Goal: Task Accomplishment & Management: Manage account settings

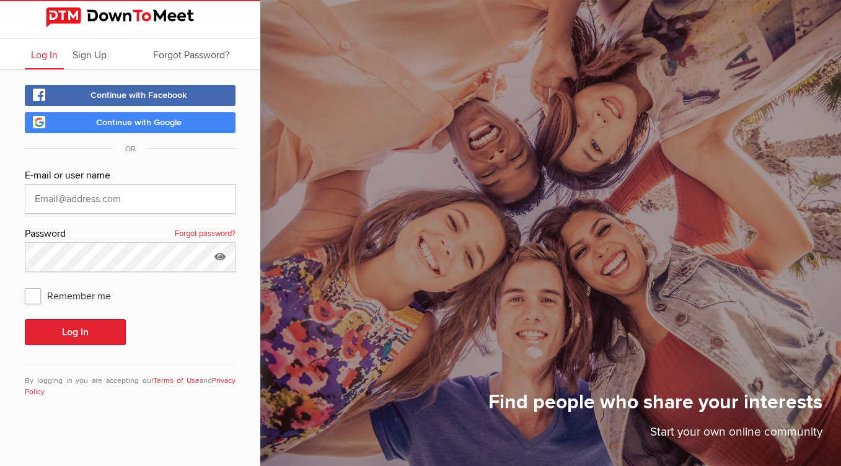
click at [55, 55] on span "Log In" at bounding box center [44, 55] width 27 height 12
click at [160, 198] on input "[EMAIL_ADDRESS][DOMAIN_NAME]" at bounding box center [130, 199] width 211 height 30
type input "k"
click at [222, 254] on icon at bounding box center [220, 256] width 19 height 28
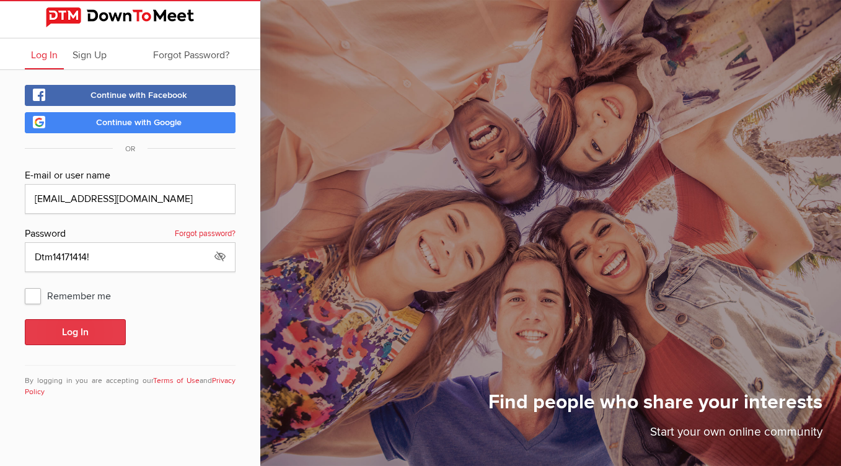
click at [103, 333] on button "Log In" at bounding box center [75, 332] width 101 height 26
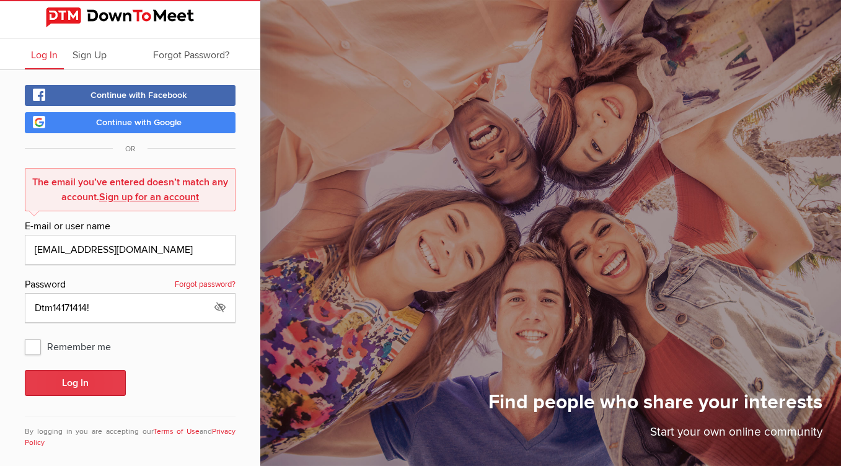
scroll to position [12, 0]
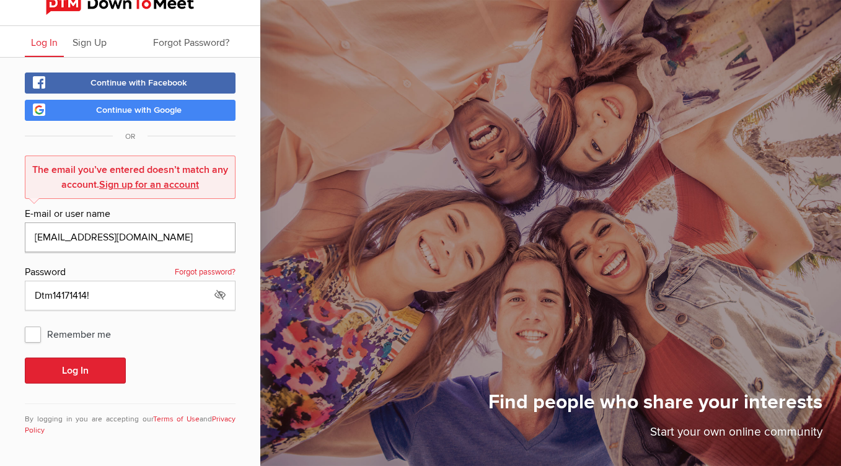
click at [89, 237] on input "[EMAIL_ADDRESS][DOMAIN_NAME]" at bounding box center [130, 237] width 211 height 30
type input "[EMAIL_ADDRESS][DOMAIN_NAME]"
click at [113, 371] on button "Log In" at bounding box center [75, 370] width 101 height 26
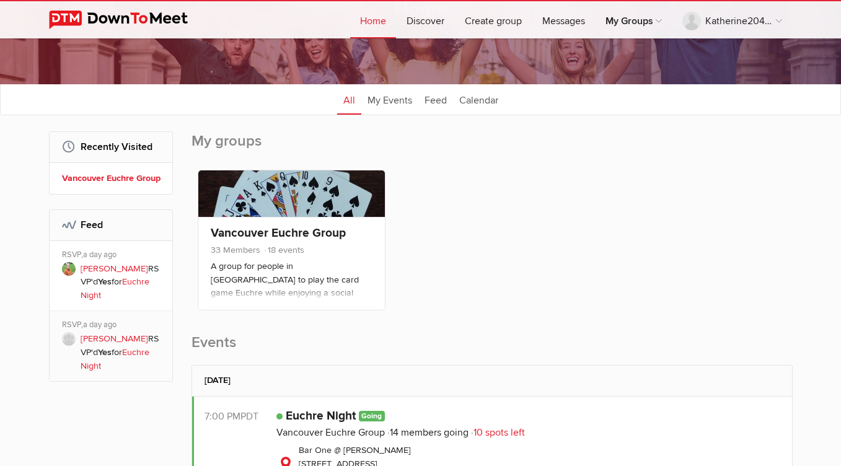
scroll to position [178, 0]
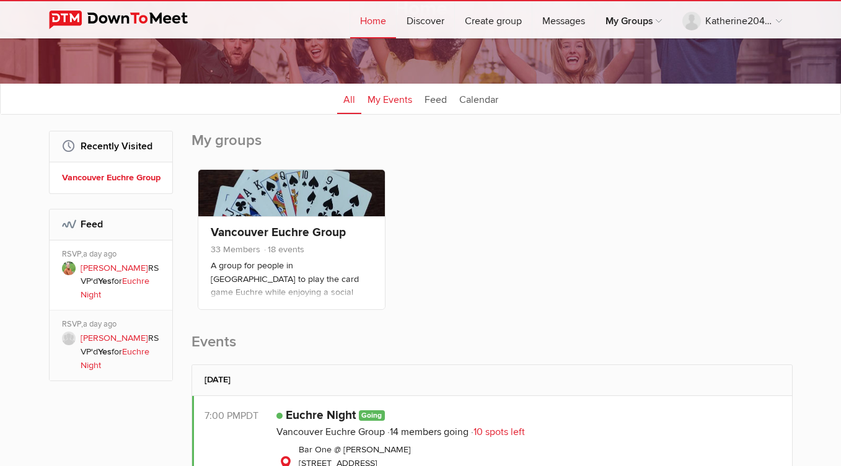
click at [401, 100] on link "My Events" at bounding box center [389, 98] width 57 height 31
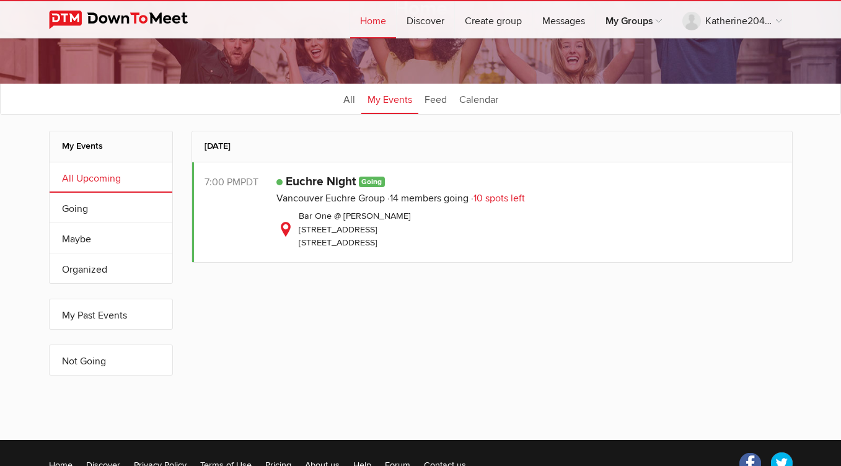
click at [372, 183] on span "Going" at bounding box center [372, 182] width 27 height 11
click at [91, 362] on link "Not Going" at bounding box center [111, 360] width 123 height 30
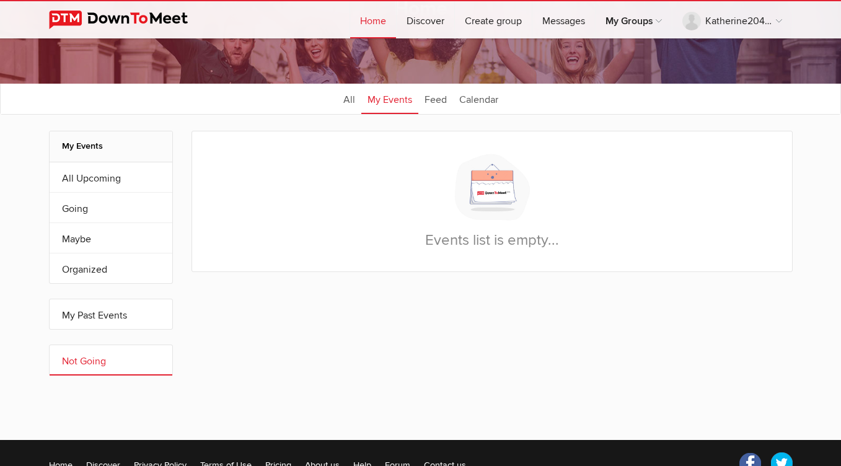
click at [81, 147] on h2 "My Events" at bounding box center [111, 146] width 98 height 30
click at [397, 96] on link "My Events" at bounding box center [389, 98] width 57 height 31
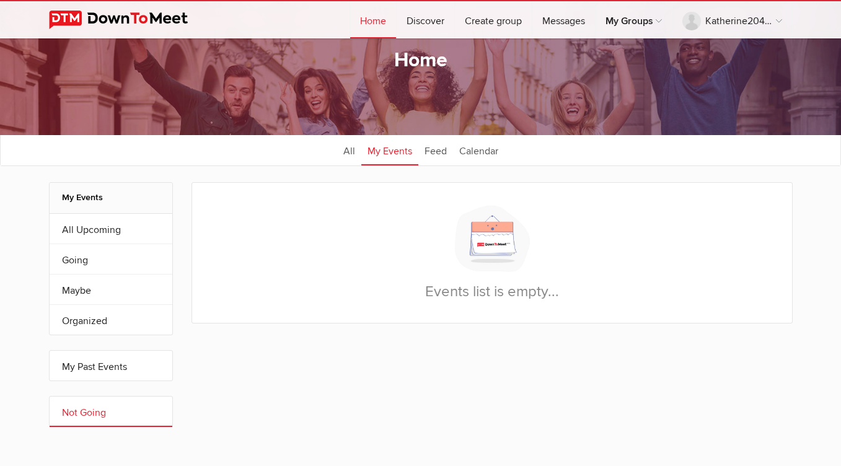
scroll to position [130, 0]
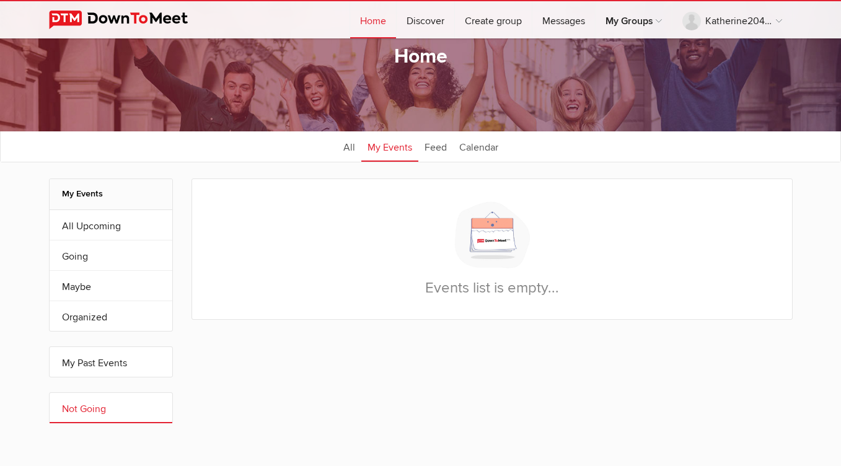
click at [97, 194] on h2 "My Events" at bounding box center [111, 194] width 98 height 30
click at [84, 195] on h2 "My Events" at bounding box center [111, 194] width 98 height 30
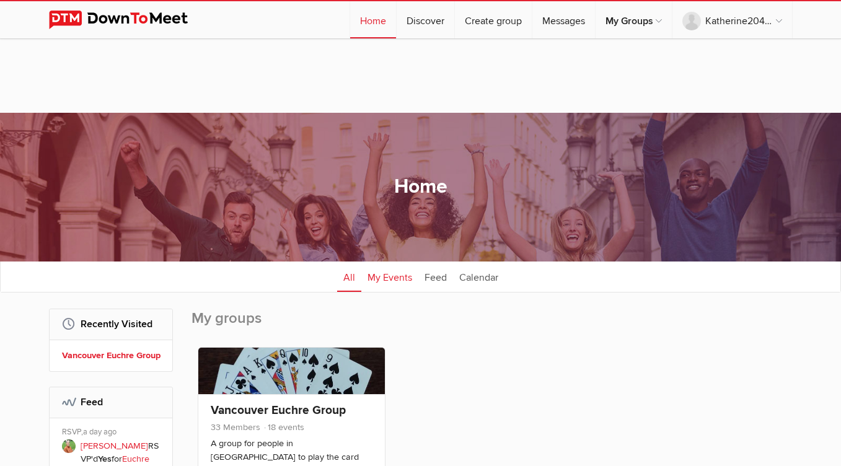
click at [382, 276] on link "My Events" at bounding box center [389, 276] width 57 height 31
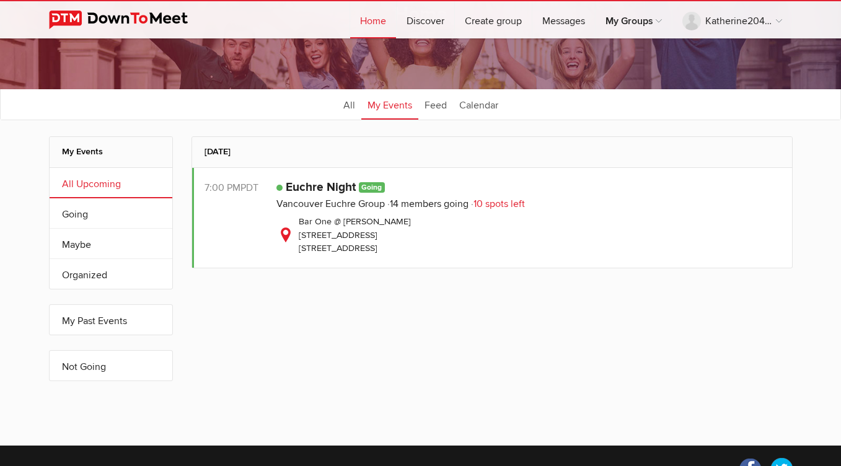
scroll to position [175, 0]
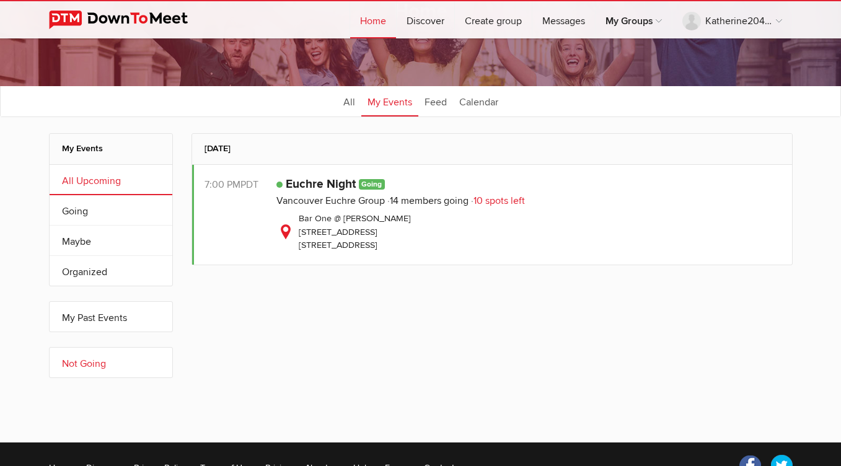
click at [99, 363] on link "Not Going" at bounding box center [111, 362] width 123 height 30
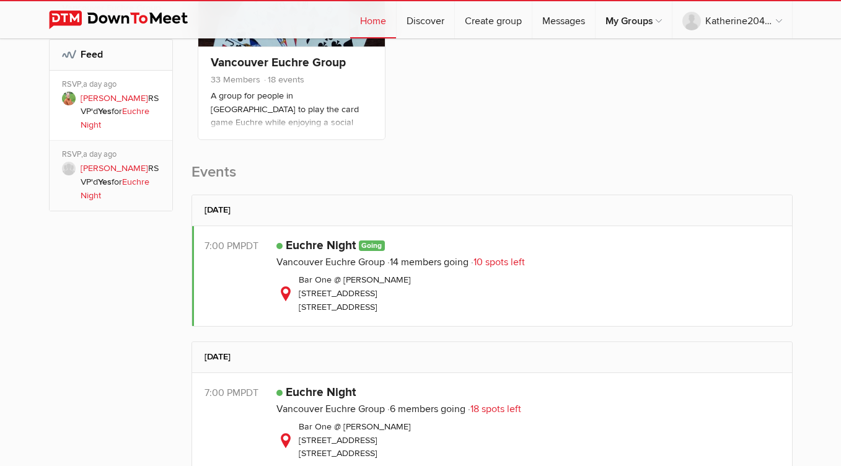
scroll to position [348, 0]
click at [375, 244] on span "Going" at bounding box center [372, 245] width 27 height 11
click at [377, 245] on span "Going" at bounding box center [372, 245] width 27 height 11
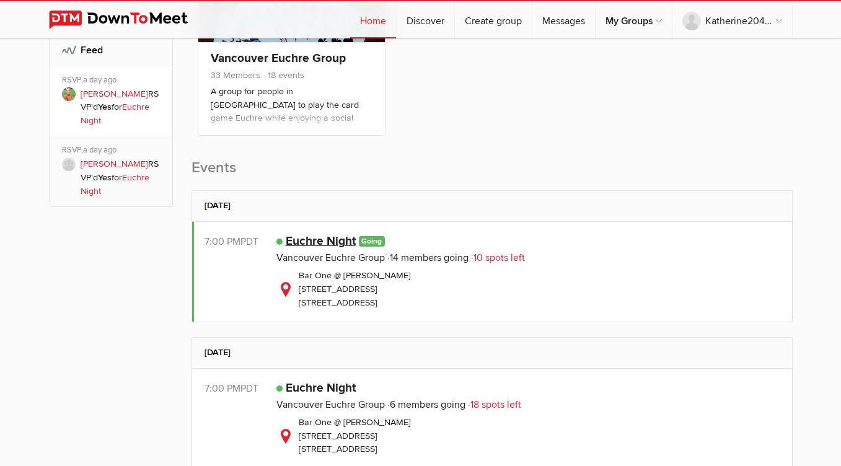
click at [306, 245] on link "Euchre Night" at bounding box center [321, 241] width 70 height 15
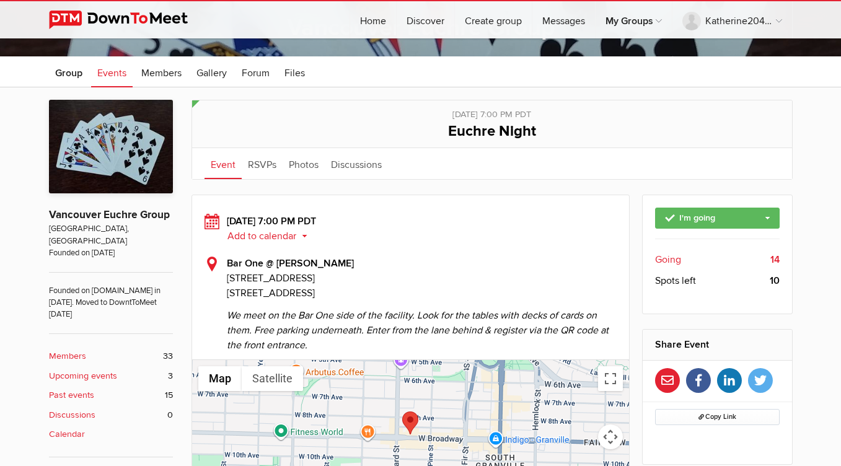
scroll to position [279, 0]
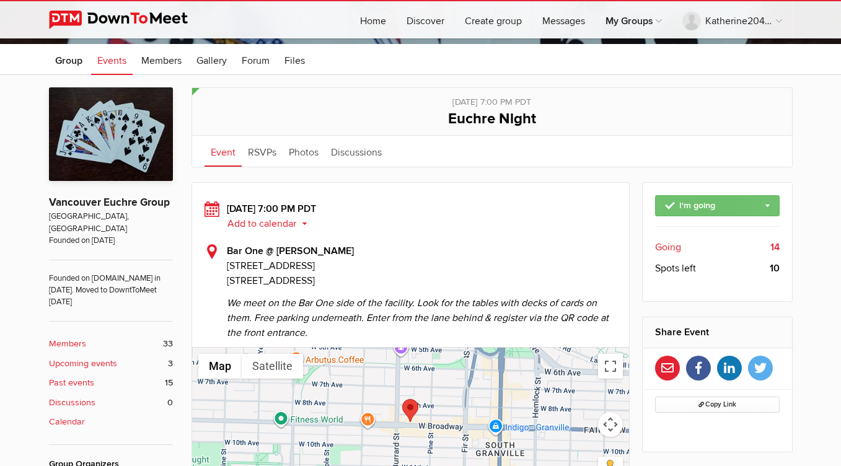
click at [768, 203] on link "I'm going" at bounding box center [717, 205] width 124 height 21
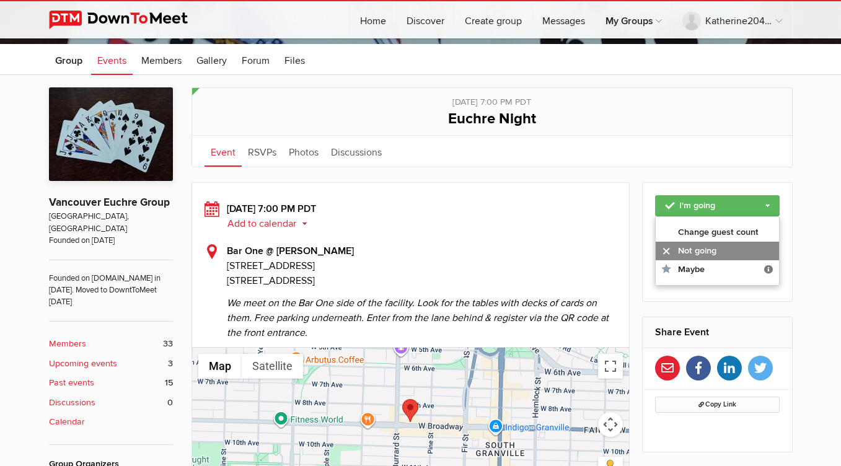
click at [722, 250] on link "Not going" at bounding box center [716, 251] width 123 height 19
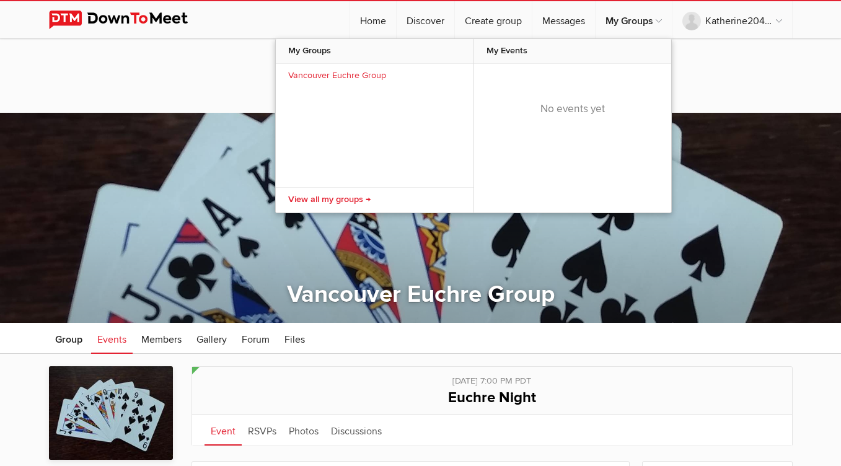
scroll to position [0, 0]
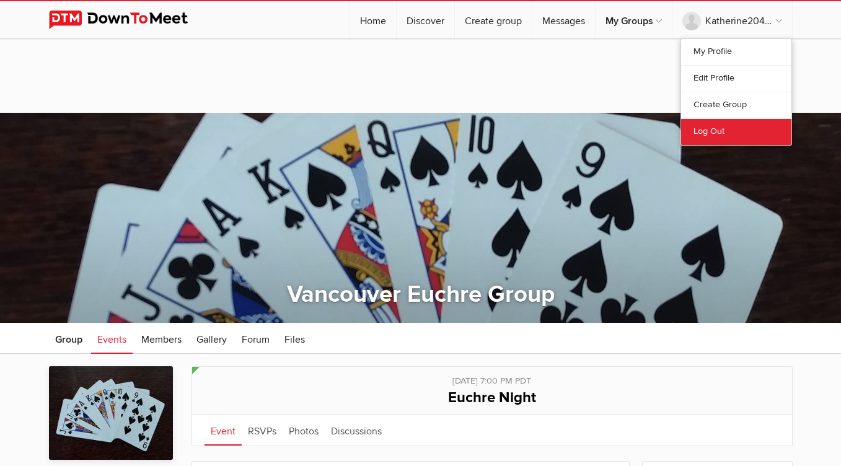
click at [702, 128] on link "Log Out" at bounding box center [736, 131] width 110 height 27
